Goal: Task Accomplishment & Management: Use online tool/utility

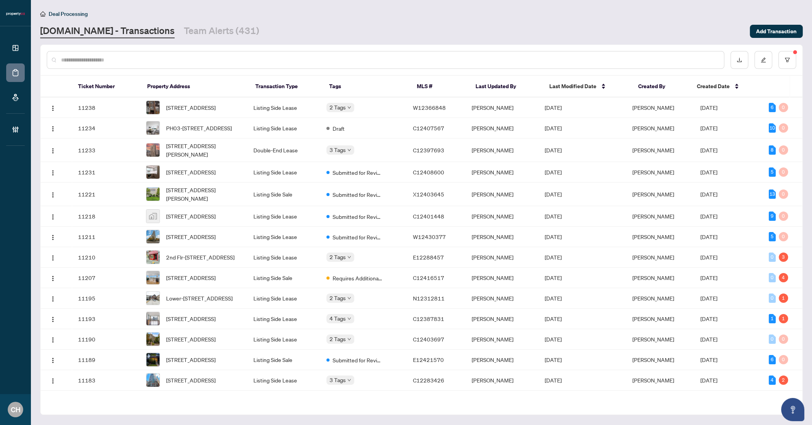
click at [143, 63] on input "text" at bounding box center [389, 60] width 657 height 8
paste input "*********"
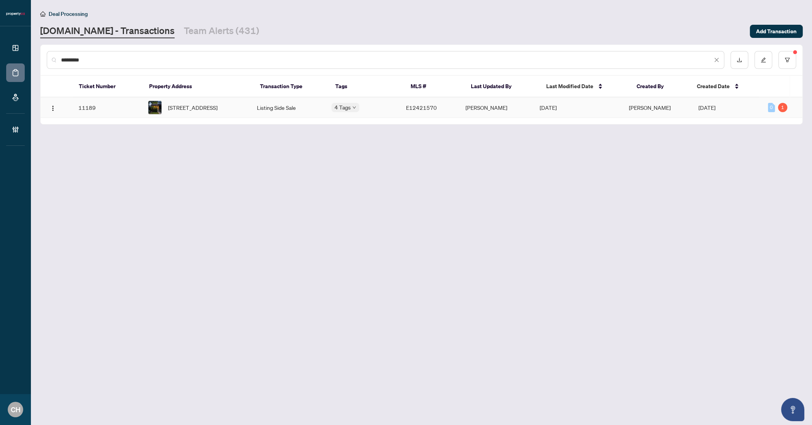
type input "*********"
click at [127, 109] on td "11189" at bounding box center [107, 107] width 70 height 20
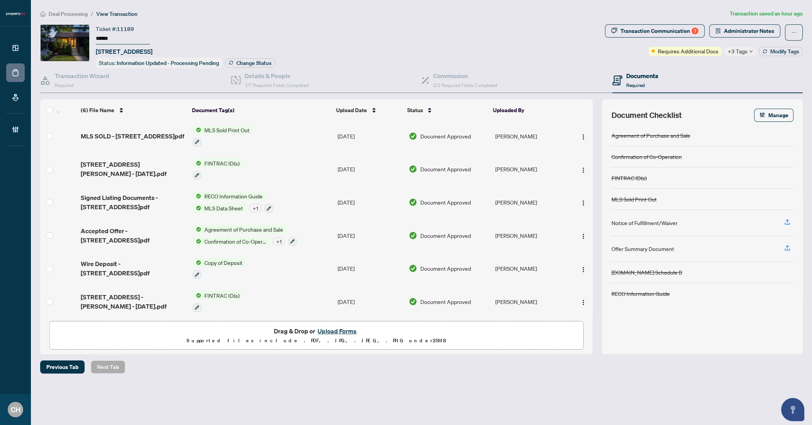
scroll to position [3, 0]
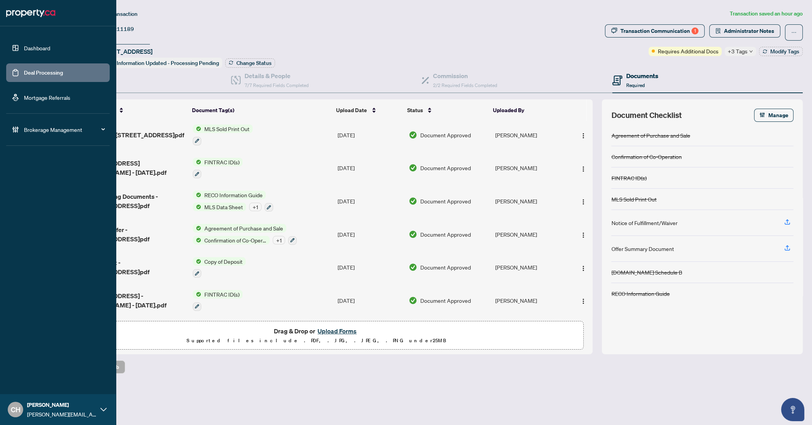
click at [30, 73] on link "Deal Processing" at bounding box center [43, 72] width 39 height 7
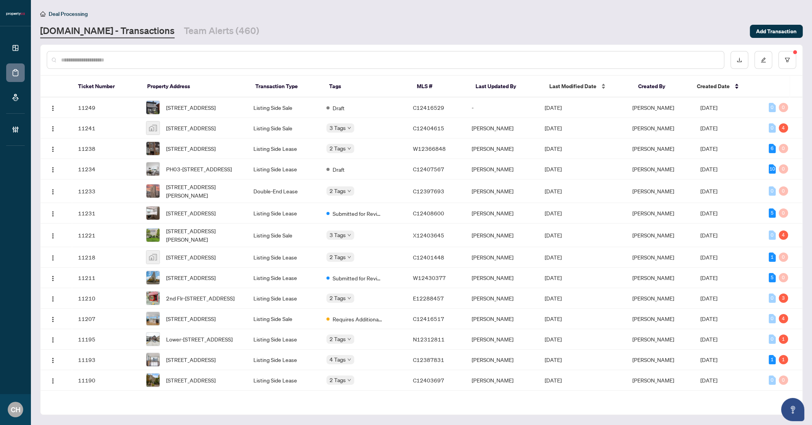
click at [578, 82] on div "Last Modified Date" at bounding box center [587, 86] width 76 height 8
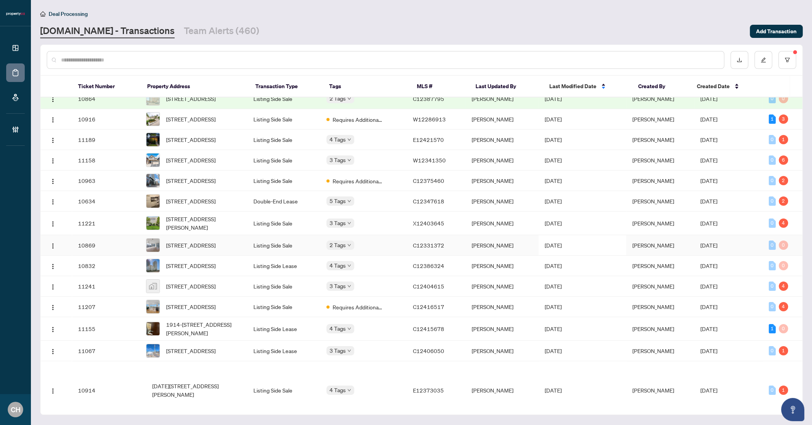
scroll to position [155, 0]
click at [529, 212] on td "[PERSON_NAME]" at bounding box center [501, 201] width 73 height 20
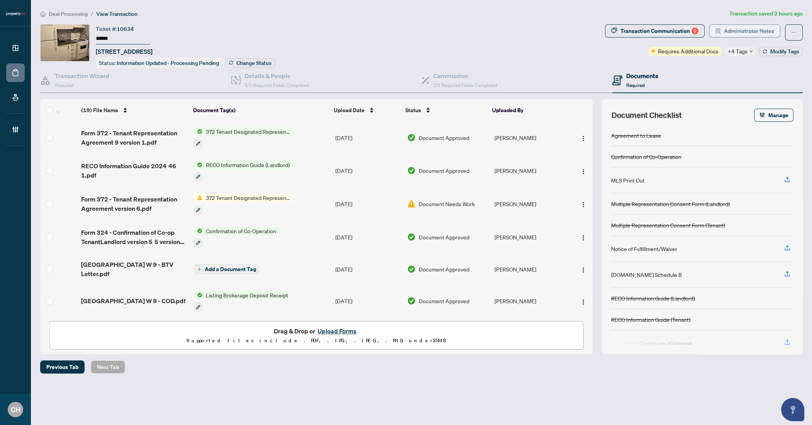
click at [766, 33] on span "Administrator Notes" at bounding box center [749, 31] width 50 height 12
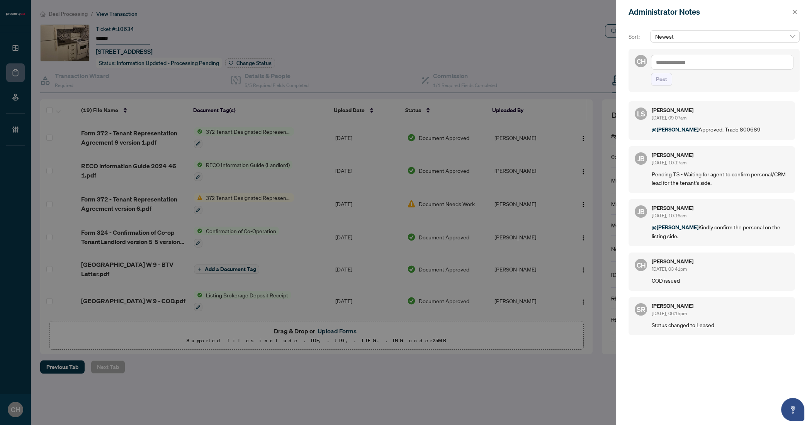
click at [219, 106] on div at bounding box center [406, 212] width 812 height 425
click at [795, 15] on span "button" at bounding box center [794, 12] width 5 height 12
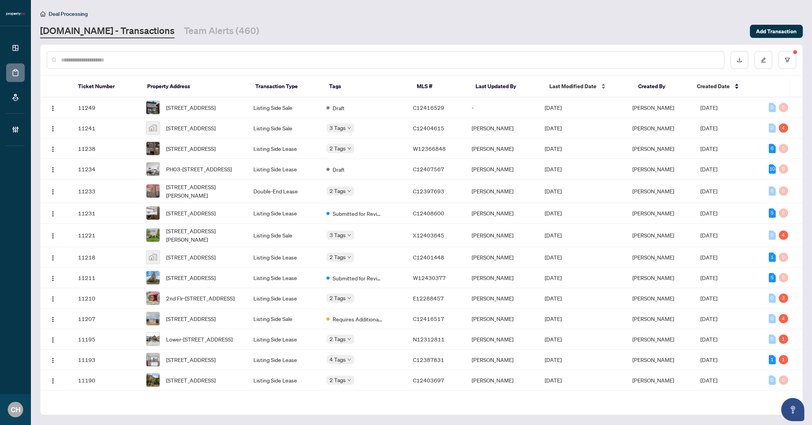
click at [563, 87] on span "Last Modified Date" at bounding box center [572, 86] width 47 height 8
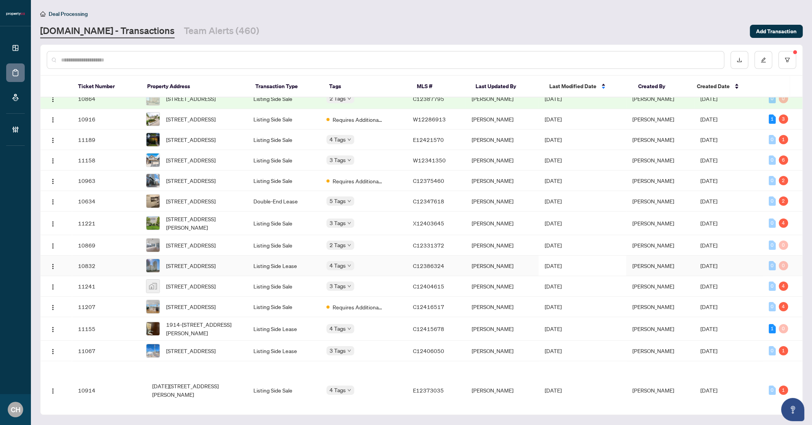
scroll to position [155, 0]
copy span "C12331372"
drag, startPoint x: 446, startPoint y: 284, endPoint x: 614, endPoint y: 5, distance: 325.8
click at [0, 0] on div "Dashboard Deal Processing Mortgage Referrals Brokerage Management CH [PERSON_NA…" at bounding box center [406, 212] width 812 height 425
copy span "X12403645"
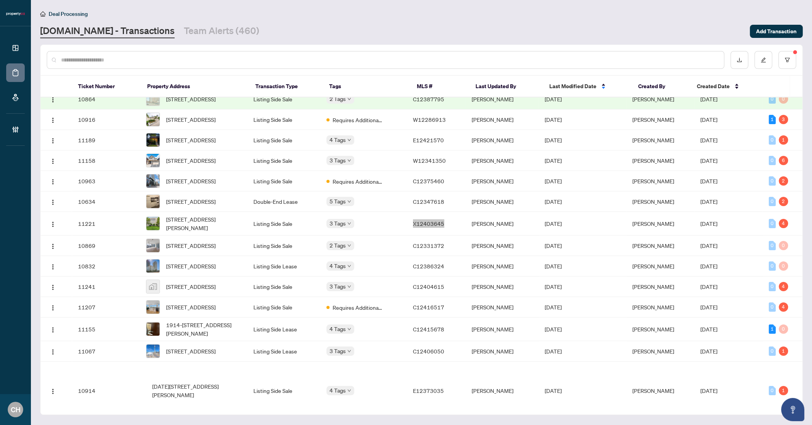
drag, startPoint x: 446, startPoint y: 259, endPoint x: 582, endPoint y: 3, distance: 289.5
click at [0, 0] on div "Dashboard Deal Processing Mortgage Referrals Brokerage Management CH [PERSON_NA…" at bounding box center [406, 212] width 812 height 425
copy span "C12347618"
drag, startPoint x: 446, startPoint y: 236, endPoint x: 675, endPoint y: 1, distance: 328.7
click at [0, 0] on div "Dashboard Deal Processing Mortgage Referrals Brokerage Management CH [PERSON_NA…" at bounding box center [406, 212] width 812 height 425
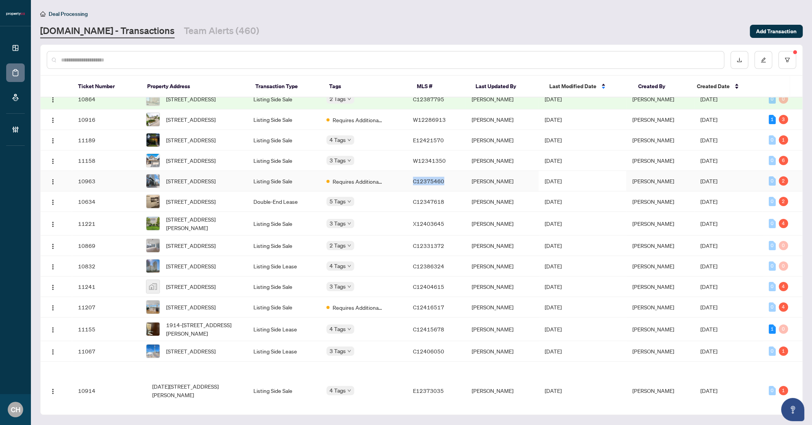
drag, startPoint x: 415, startPoint y: 212, endPoint x: 445, endPoint y: 214, distance: 29.8
click at [445, 191] on td "C12375460" at bounding box center [436, 181] width 58 height 20
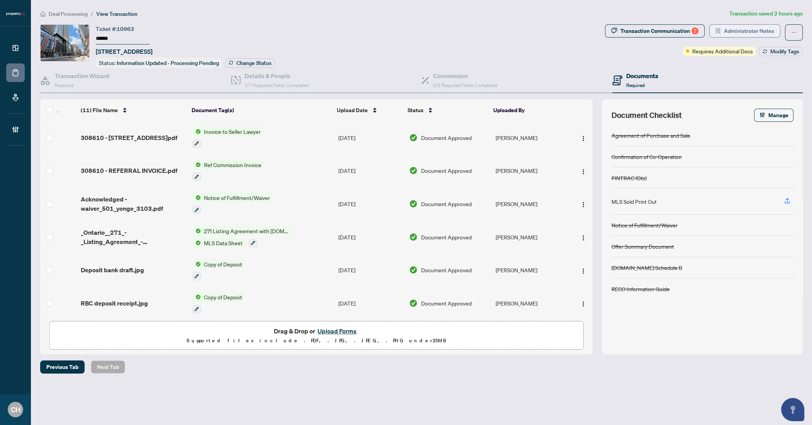
click at [760, 30] on span "Administrator Notes" at bounding box center [749, 31] width 50 height 12
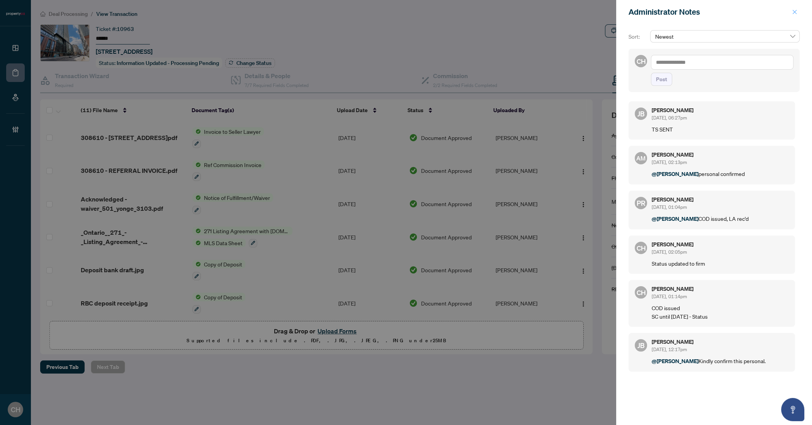
click at [797, 12] on icon "close" at bounding box center [794, 11] width 5 height 5
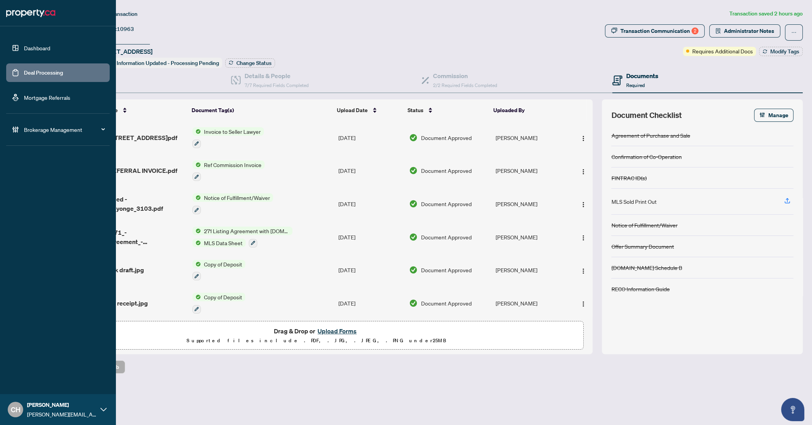
click at [37, 70] on link "Deal Processing" at bounding box center [43, 72] width 39 height 7
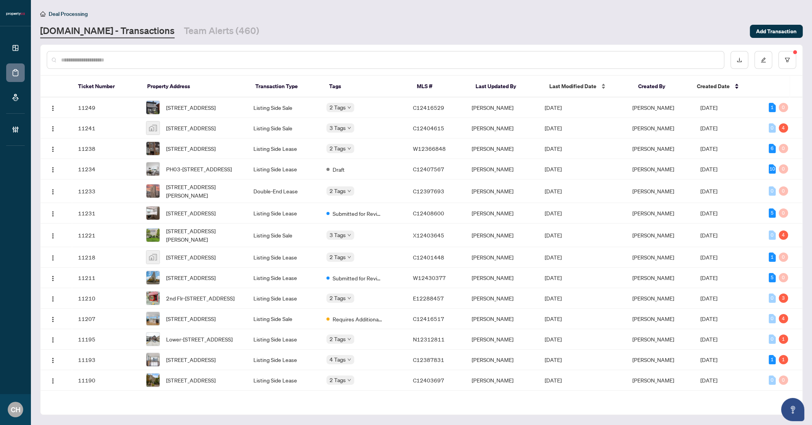
click at [567, 86] on span "Last Modified Date" at bounding box center [572, 86] width 47 height 8
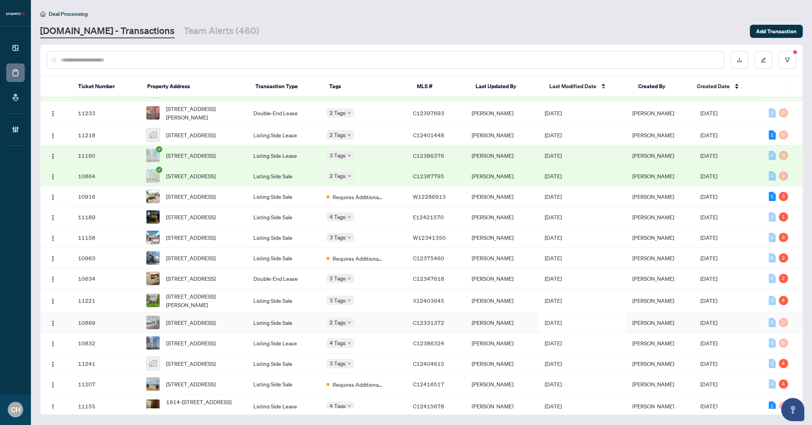
scroll to position [89, 0]
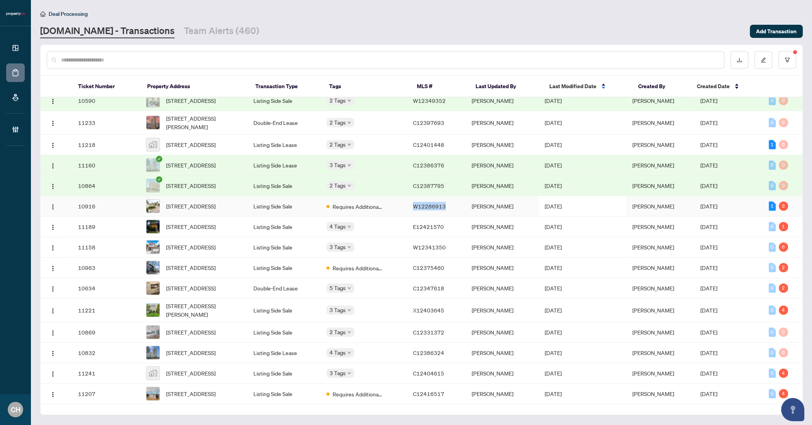
copy span "W12286913"
drag, startPoint x: 453, startPoint y: 231, endPoint x: 666, endPoint y: 6, distance: 310.2
click at [0, 0] on div "Dashboard Deal Processing Mortgage Referrals Brokerage Management CH [PERSON_NA…" at bounding box center [406, 212] width 812 height 425
click at [562, 209] on span "[DATE]" at bounding box center [553, 205] width 17 height 7
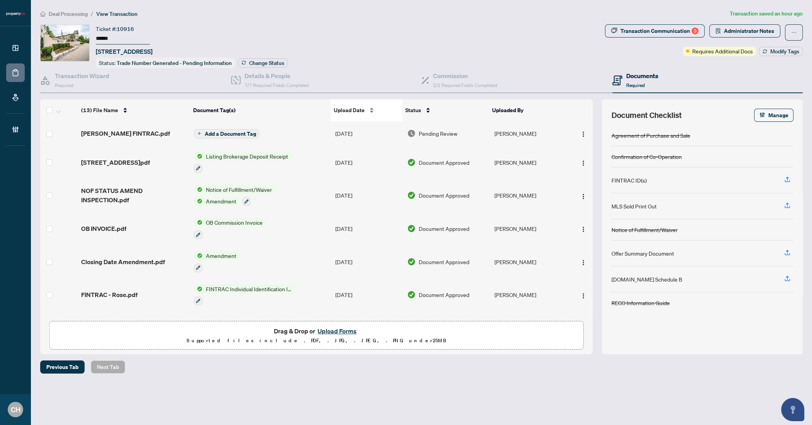
click at [360, 107] on span "Upload Date" at bounding box center [349, 110] width 31 height 8
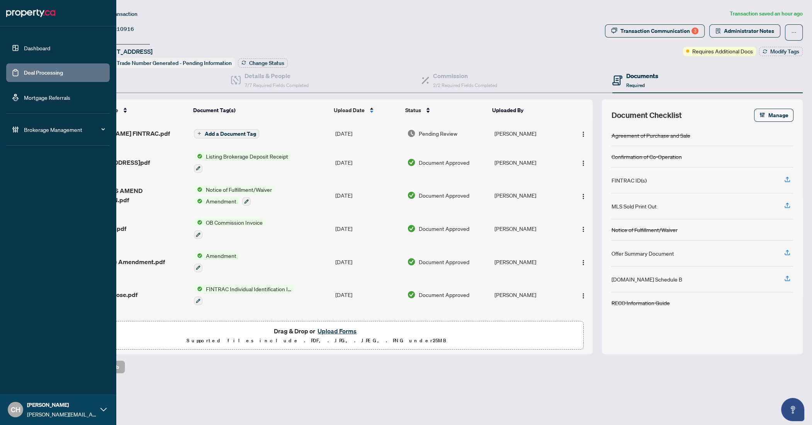
click at [40, 74] on link "Deal Processing" at bounding box center [43, 72] width 39 height 7
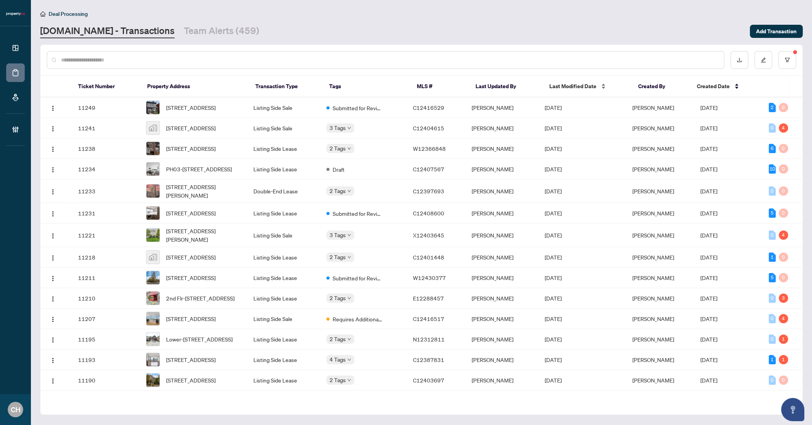
click at [559, 88] on span "Last Modified Date" at bounding box center [572, 86] width 47 height 8
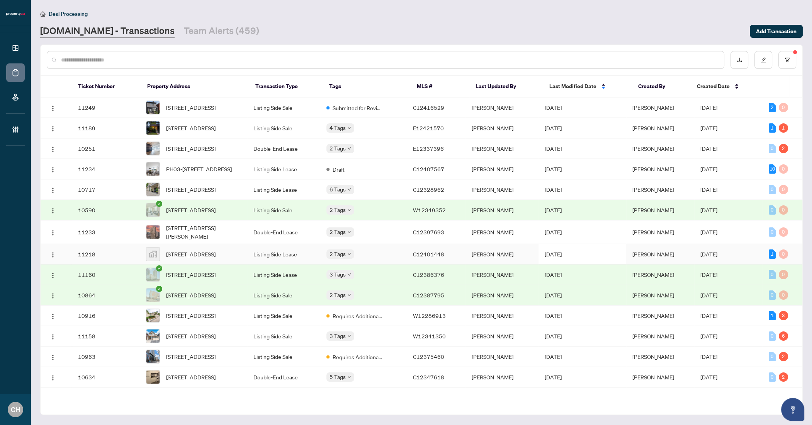
click at [478, 264] on td "[PERSON_NAME]" at bounding box center [501, 254] width 73 height 20
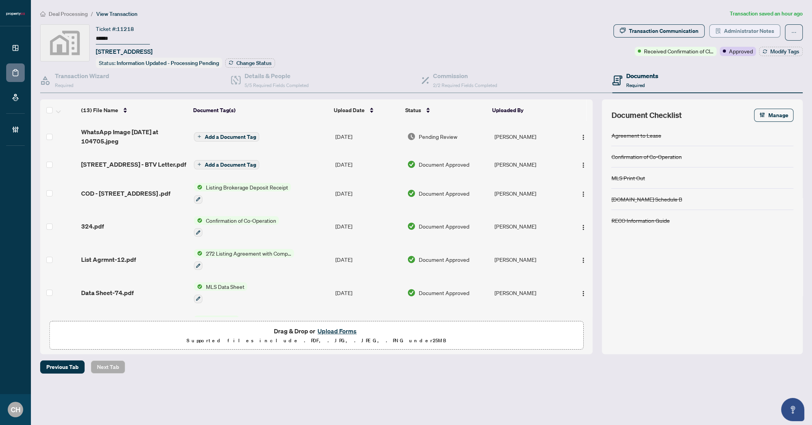
click at [721, 36] on span "button" at bounding box center [718, 31] width 5 height 12
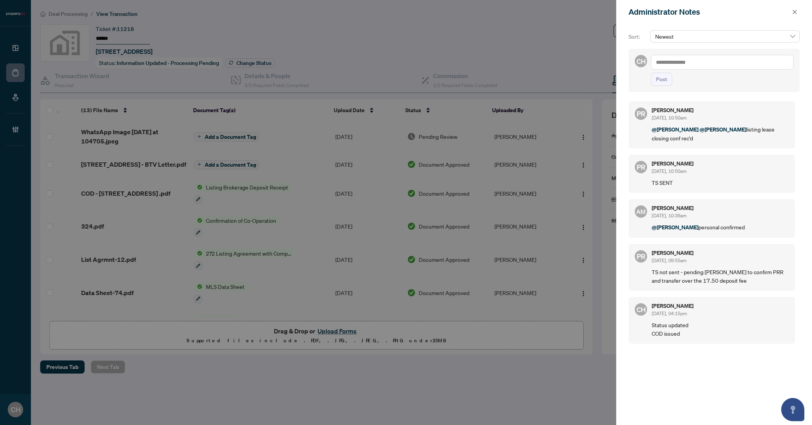
click at [347, 37] on div at bounding box center [406, 212] width 812 height 425
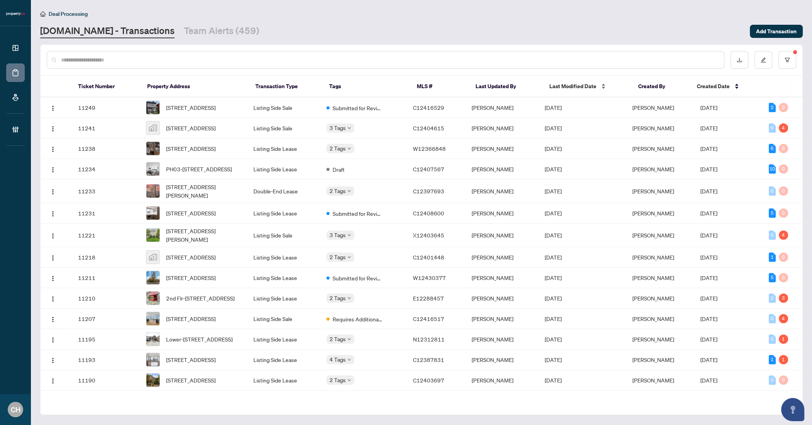
click at [571, 86] on span "Last Modified Date" at bounding box center [572, 86] width 47 height 8
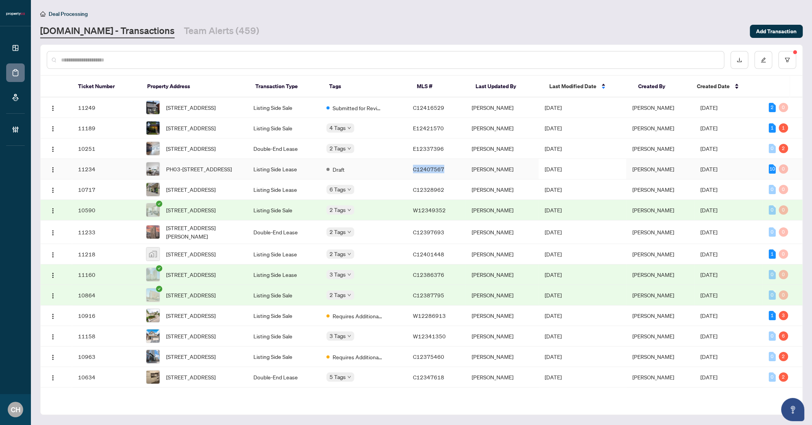
copy span "C12407567"
click at [0, 0] on div "Dashboard Deal Processing Mortgage Referrals Brokerage Management CH [PERSON_NA…" at bounding box center [406, 212] width 812 height 425
drag, startPoint x: 417, startPoint y: 109, endPoint x: 445, endPoint y: 109, distance: 28.6
click at [444, 109] on span "C12416529" at bounding box center [428, 107] width 31 height 7
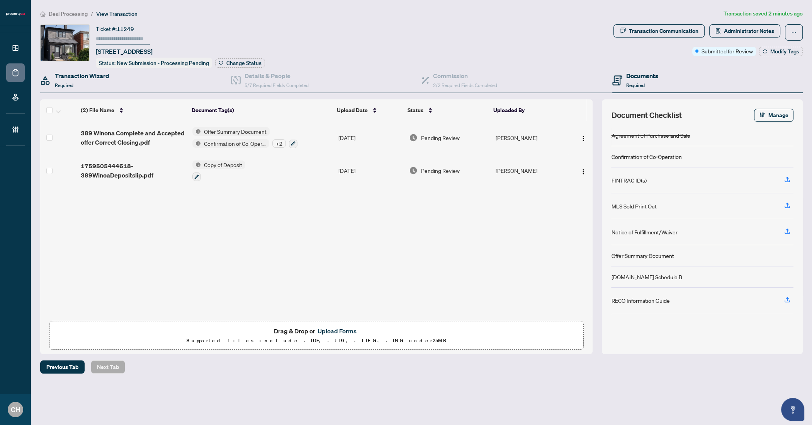
click at [98, 89] on div "Transaction Wizard Required" at bounding box center [135, 80] width 191 height 25
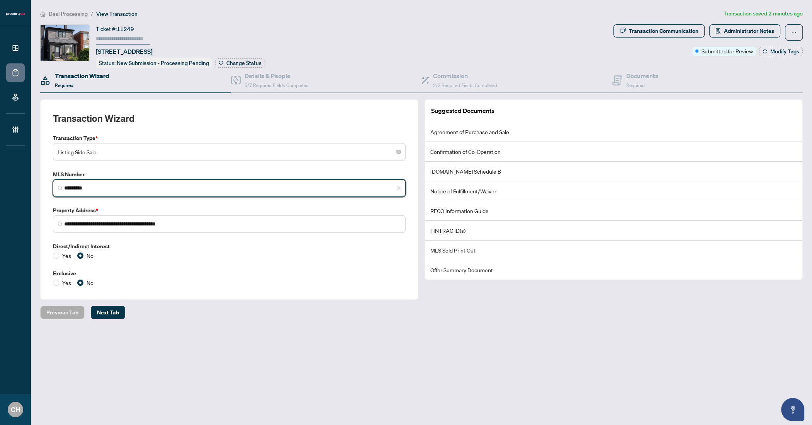
click at [86, 184] on input "*********" at bounding box center [232, 188] width 337 height 8
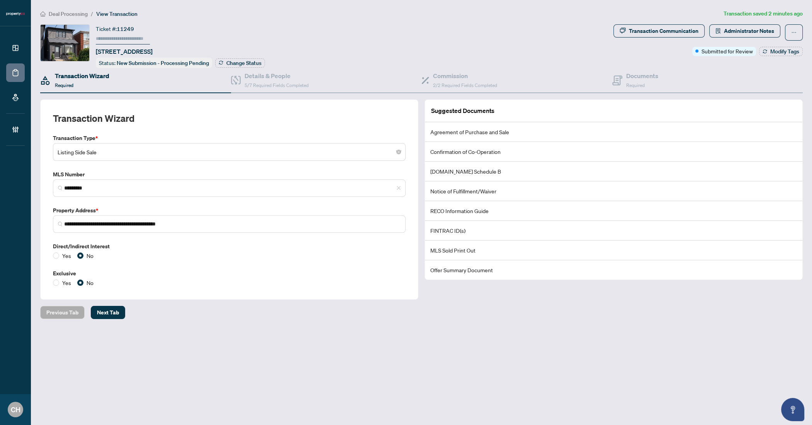
click at [595, 349] on main "**********" at bounding box center [421, 212] width 781 height 425
click at [570, 328] on main "**********" at bounding box center [421, 212] width 781 height 425
click at [673, 84] on div "Documents Required" at bounding box center [707, 80] width 191 height 25
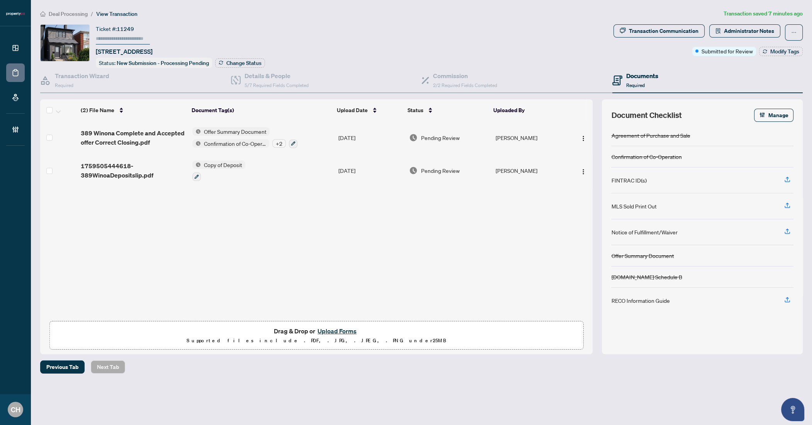
click at [276, 267] on div "(2) File Name Document Tag(s) Upload Date Status Uploaded By 389 Winona Complet…" at bounding box center [316, 219] width 552 height 196
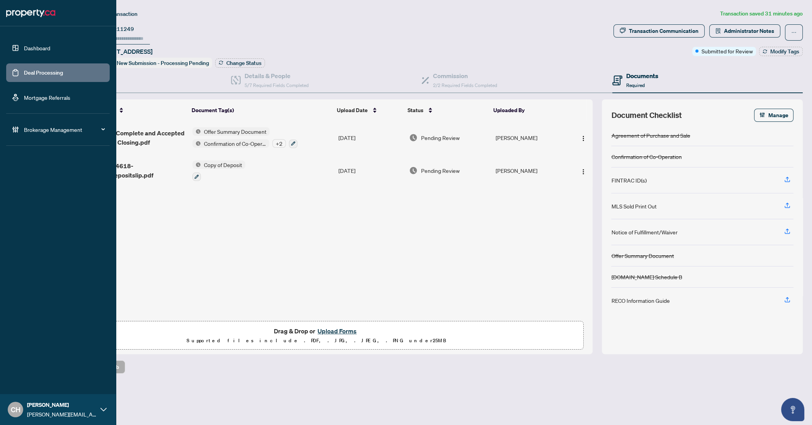
click at [24, 71] on link "Deal Processing" at bounding box center [43, 72] width 39 height 7
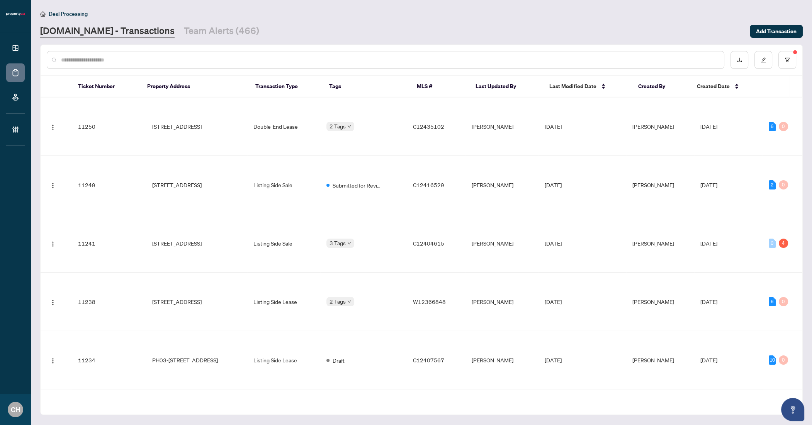
click at [151, 61] on input "text" at bounding box center [389, 60] width 657 height 8
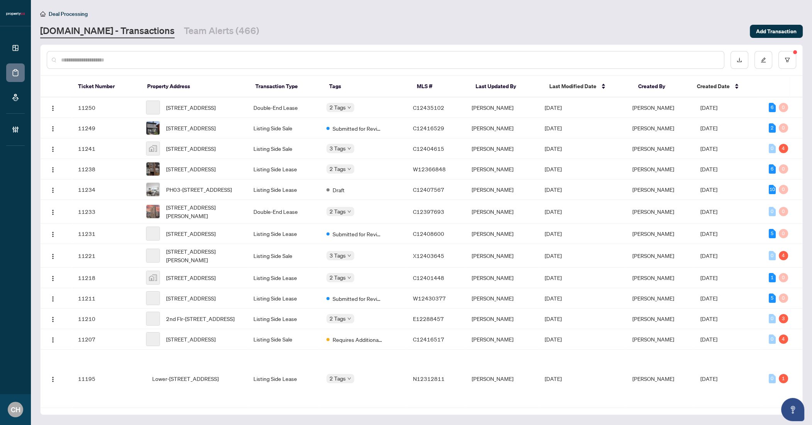
paste input "*********"
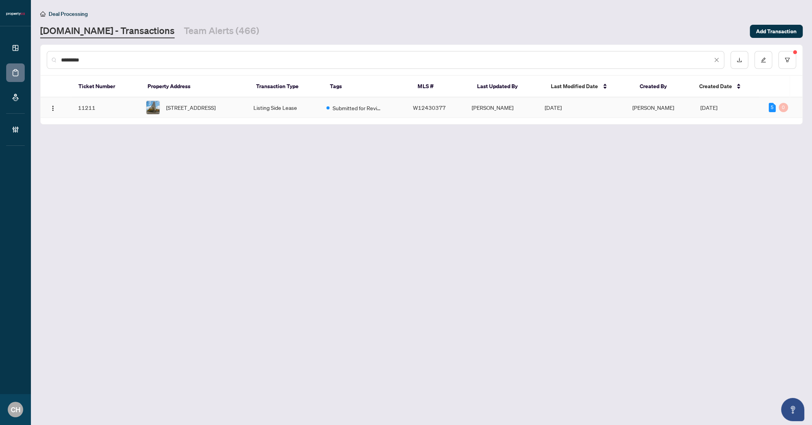
type input "*********"
click at [209, 103] on span "[STREET_ADDRESS]" at bounding box center [190, 107] width 49 height 8
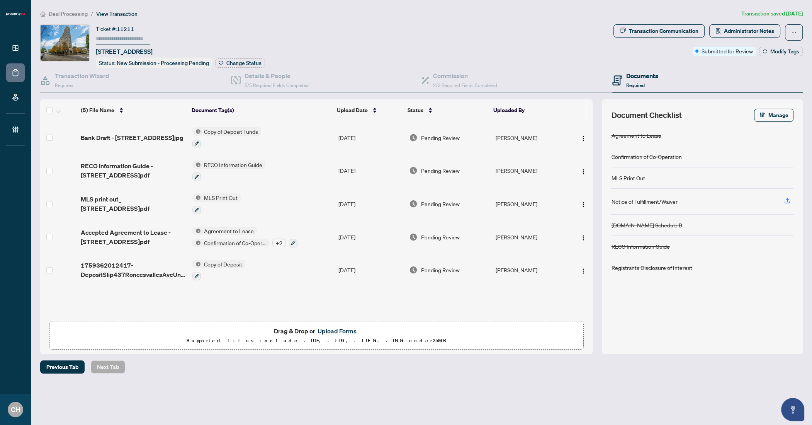
click at [440, 306] on div "(5) File Name Document Tag(s) Upload Date Status Uploaded By Bank Draft - [STRE…" at bounding box center [316, 219] width 552 height 196
click at [439, 306] on div "(5) File Name Document Tag(s) Upload Date Status Uploaded By Bank Draft - [STRE…" at bounding box center [316, 219] width 552 height 196
click at [659, 341] on div at bounding box center [702, 339] width 182 height 12
click at [737, 325] on div "Agreement to Lease Confirmation of Co-Operation MLS Print Out Notice of Fulfill…" at bounding box center [702, 235] width 182 height 220
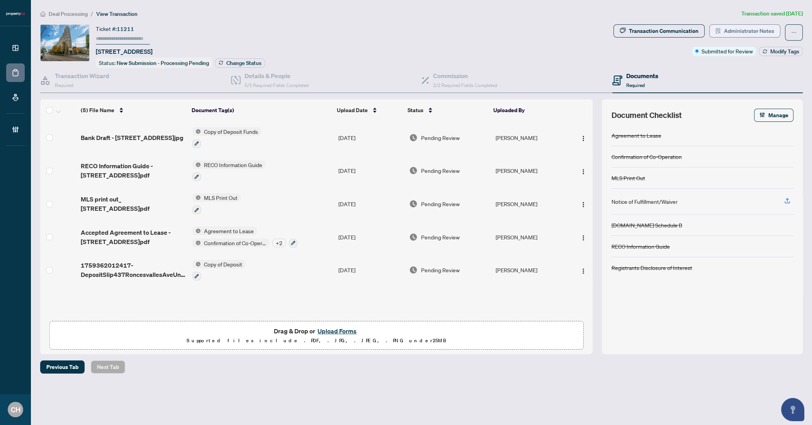
click at [728, 32] on button "Administrator Notes" at bounding box center [744, 30] width 71 height 13
